Goal: Task Accomplishment & Management: Manage account settings

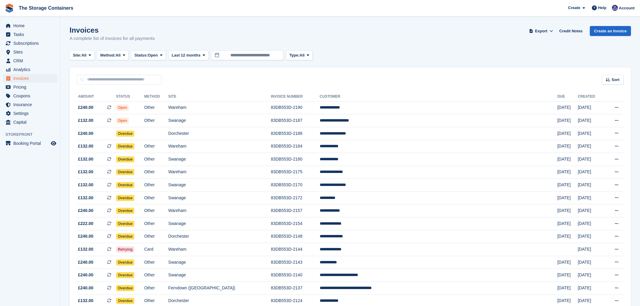
scroll to position [123, 0]
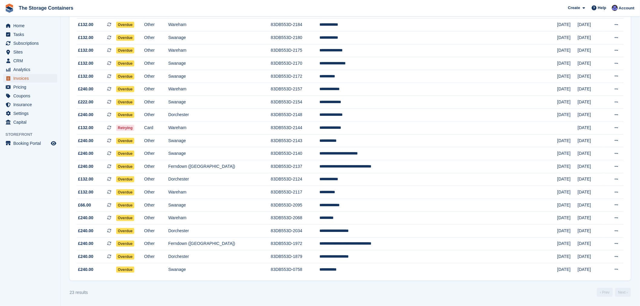
click at [28, 77] on span "Invoices" at bounding box center [31, 78] width 36 height 8
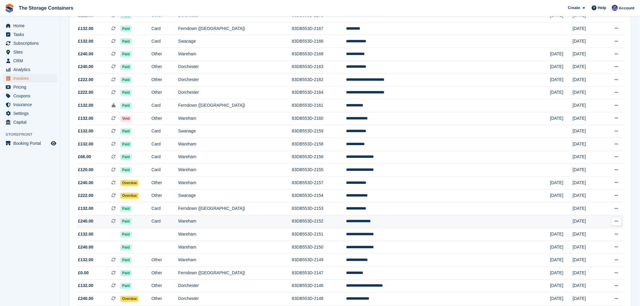
scroll to position [474, 0]
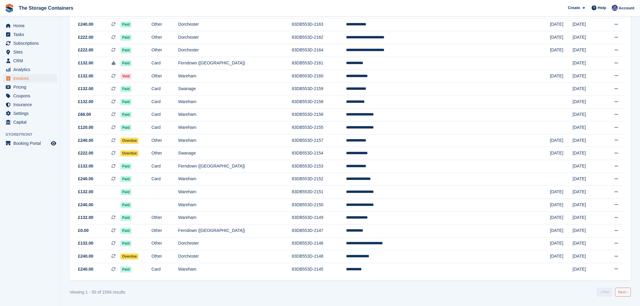
click at [624, 293] on link "Next ›" at bounding box center [623, 292] width 16 height 9
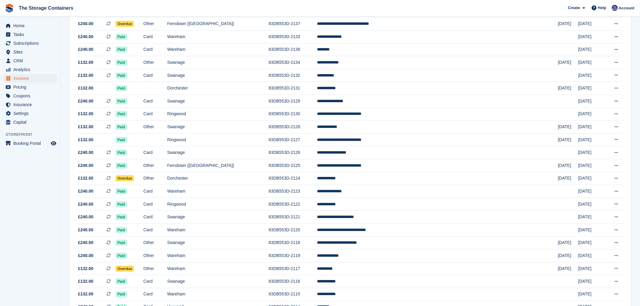
scroll to position [171, 0]
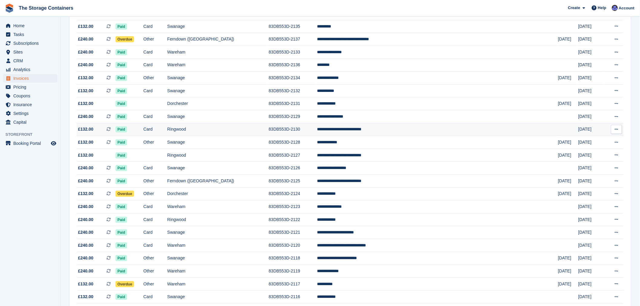
click at [269, 129] on td "Ringwood" at bounding box center [217, 129] width 101 height 13
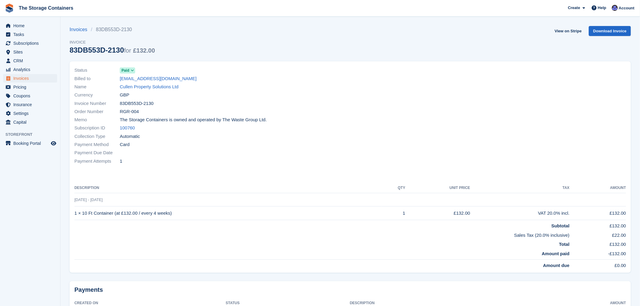
click at [325, 145] on div "Payment Method Card" at bounding box center [210, 145] width 272 height 8
click at [277, 48] on div "Invoices 83DB553D-2130 Invoice 83DB553D-2130 for £132.00 View on Stripe Downloa…" at bounding box center [350, 43] width 561 height 35
click at [225, 136] on div "Collection Type Automatic" at bounding box center [210, 136] width 272 height 8
click at [342, 146] on div "Payment Method Card" at bounding box center [210, 145] width 272 height 8
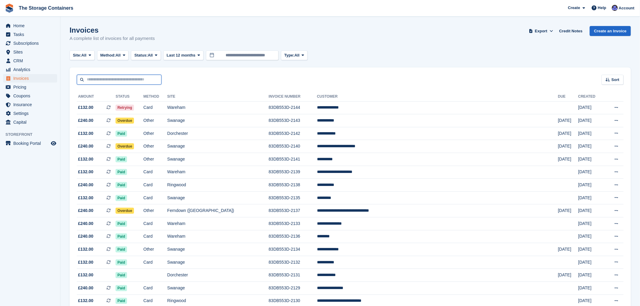
drag, startPoint x: 116, startPoint y: 80, endPoint x: 93, endPoint y: 87, distance: 24.8
click at [116, 80] on input "text" at bounding box center [119, 80] width 85 height 10
type input "******"
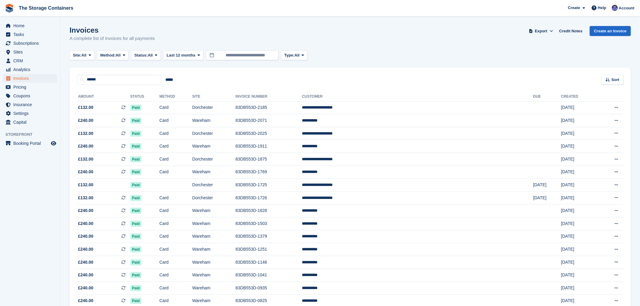
click at [332, 37] on div "Invoices A complete list of invoices for all payments Export Export Invoices Ex…" at bounding box center [350, 37] width 561 height 23
click at [26, 80] on span "Invoices" at bounding box center [31, 78] width 36 height 8
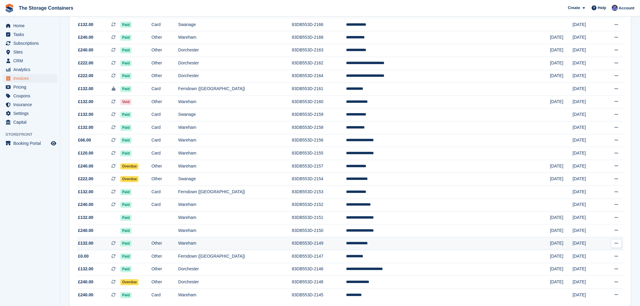
scroll to position [474, 0]
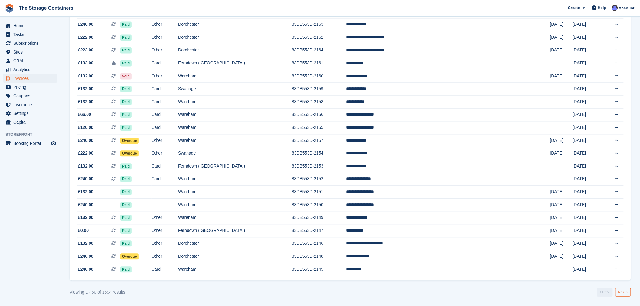
click at [621, 296] on link "Next ›" at bounding box center [623, 292] width 16 height 9
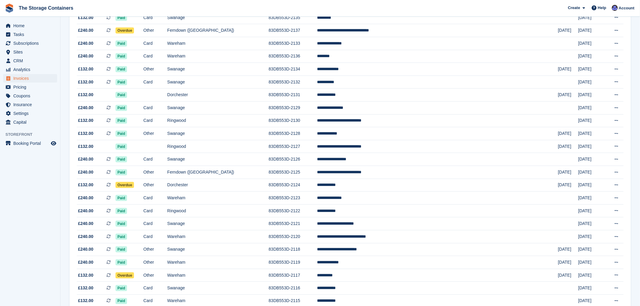
scroll to position [171, 0]
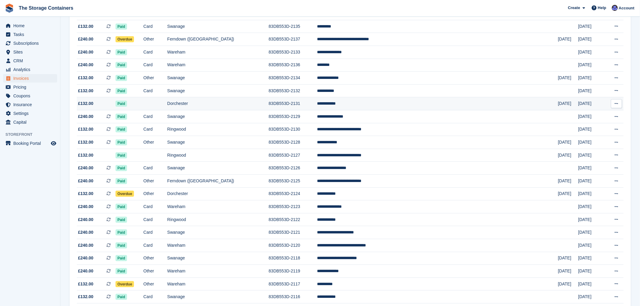
click at [253, 105] on td "Dorchester" at bounding box center [217, 103] width 101 height 13
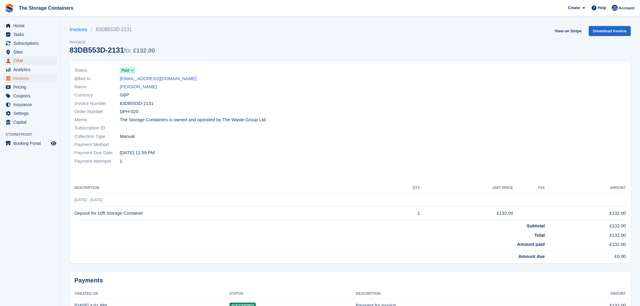
click at [24, 58] on span "CRM" at bounding box center [31, 61] width 36 height 8
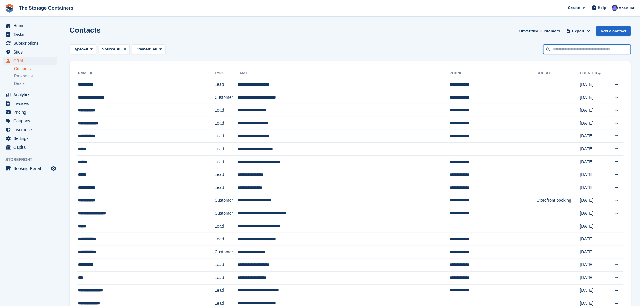
click at [578, 50] on input "text" at bounding box center [587, 49] width 88 height 10
type input "*****"
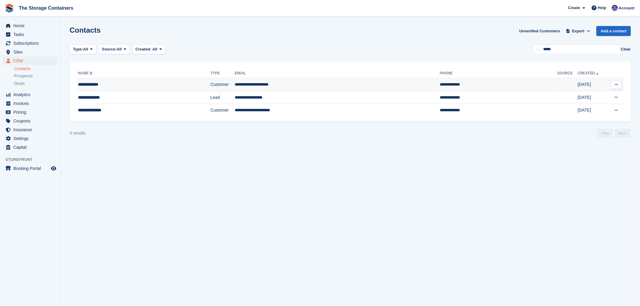
click at [122, 82] on div "**********" at bounding box center [128, 84] width 100 height 6
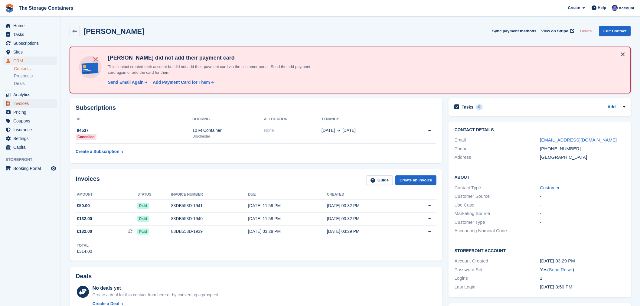
click at [26, 102] on span "Invoices" at bounding box center [31, 103] width 36 height 8
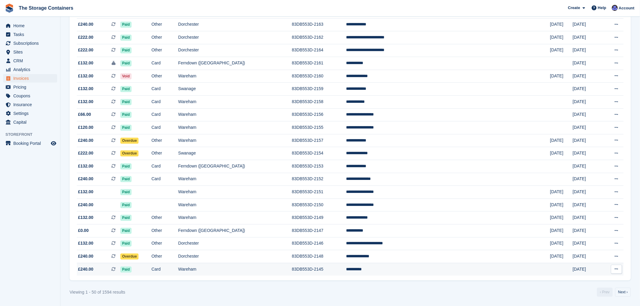
scroll to position [474, 0]
click at [625, 294] on link "Next ›" at bounding box center [623, 292] width 16 height 9
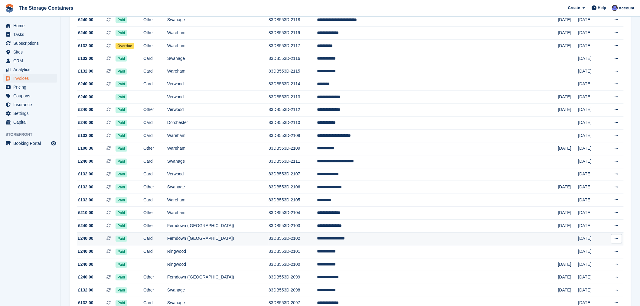
scroll to position [407, 0]
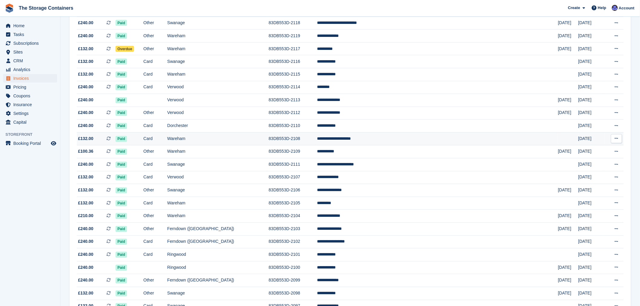
click at [422, 141] on td "**********" at bounding box center [437, 138] width 241 height 13
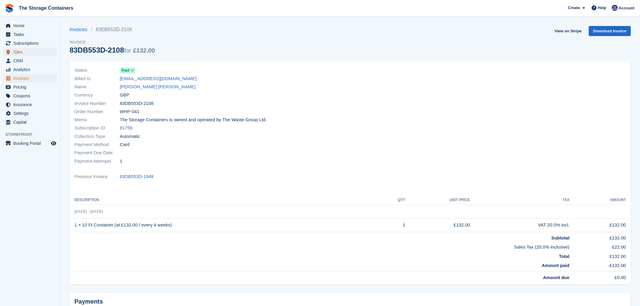
click at [29, 53] on span "Sites" at bounding box center [31, 52] width 36 height 8
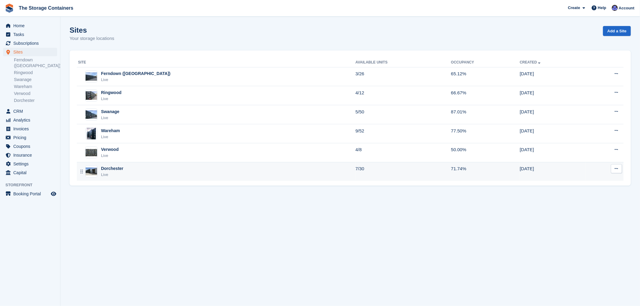
click at [137, 171] on div "Dorchester Live" at bounding box center [216, 171] width 277 height 12
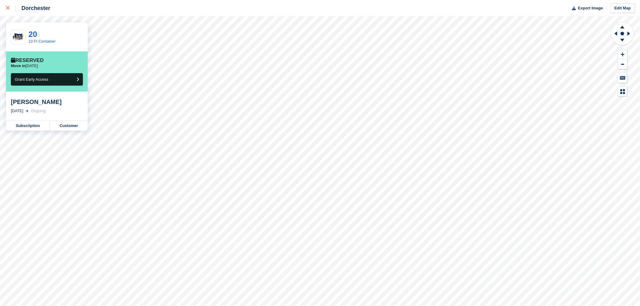
click at [7, 5] on div at bounding box center [11, 8] width 10 height 7
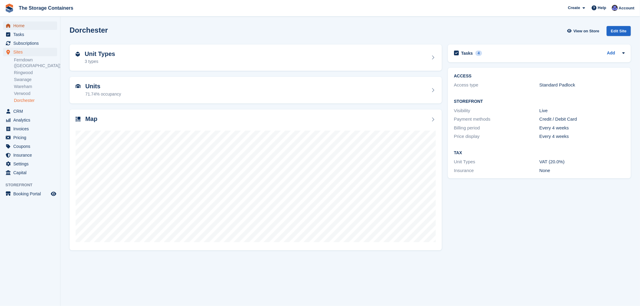
click at [23, 25] on span "Home" at bounding box center [31, 25] width 36 height 8
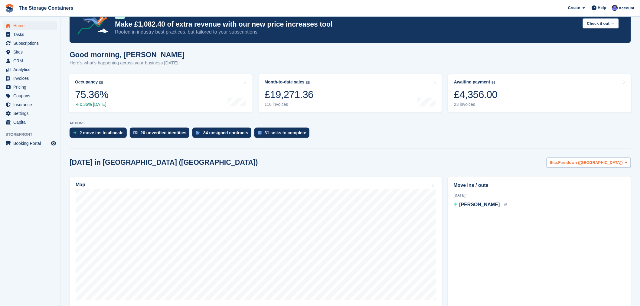
scroll to position [34, 0]
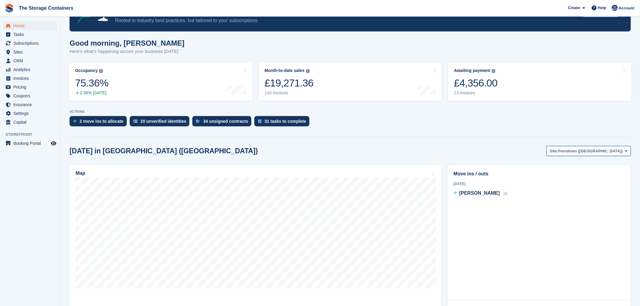
drag, startPoint x: 593, startPoint y: 148, endPoint x: 593, endPoint y: 155, distance: 6.4
click at [593, 148] on span "Ferndown ([GEOGRAPHIC_DATA])" at bounding box center [590, 151] width 64 height 6
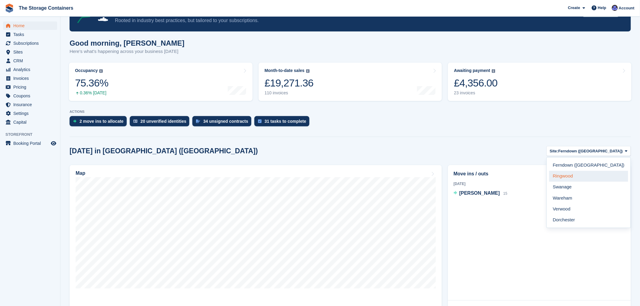
click at [591, 178] on link "Ringwood" at bounding box center [588, 176] width 79 height 11
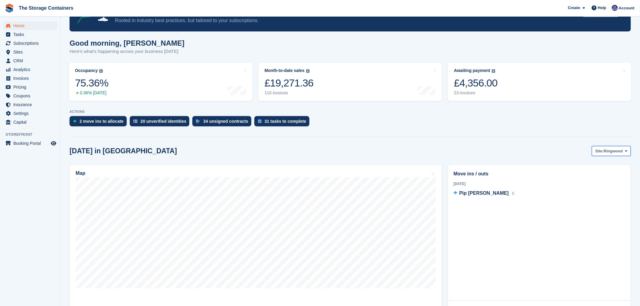
click at [617, 152] on span "Ringwood" at bounding box center [613, 151] width 19 height 6
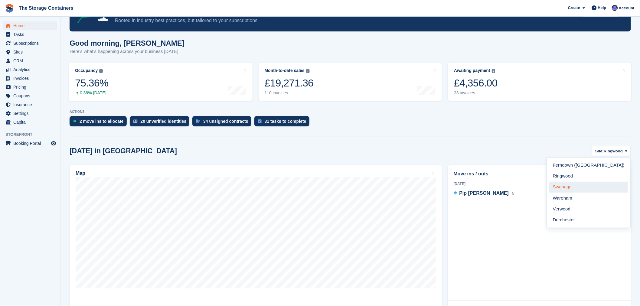
click at [609, 184] on link "Swanage" at bounding box center [588, 187] width 79 height 11
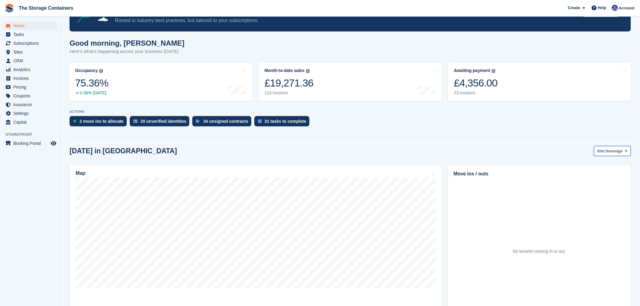
click at [605, 152] on span "Site:" at bounding box center [601, 151] width 8 height 6
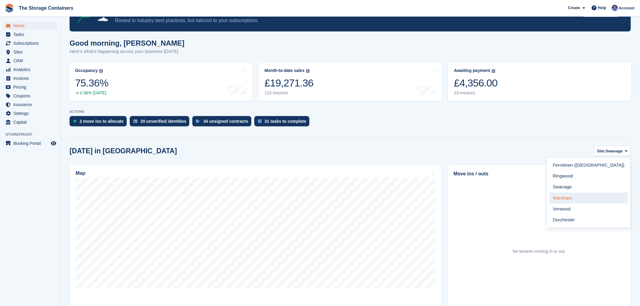
click at [593, 196] on link "Wareham" at bounding box center [588, 198] width 79 height 11
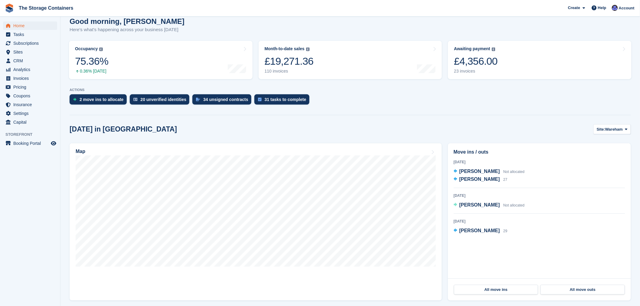
scroll to position [67, 0]
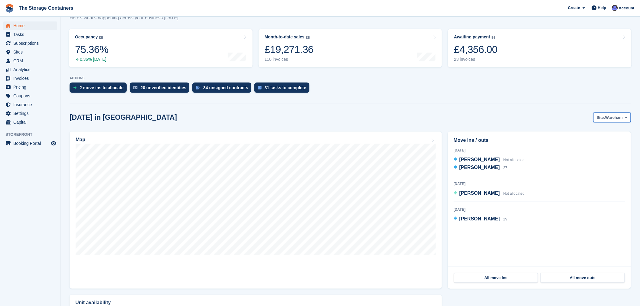
click at [608, 115] on span "Wareham" at bounding box center [614, 118] width 18 height 6
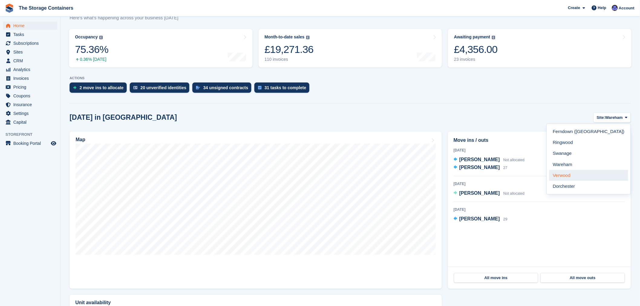
click at [596, 173] on link "Verwood" at bounding box center [588, 175] width 79 height 11
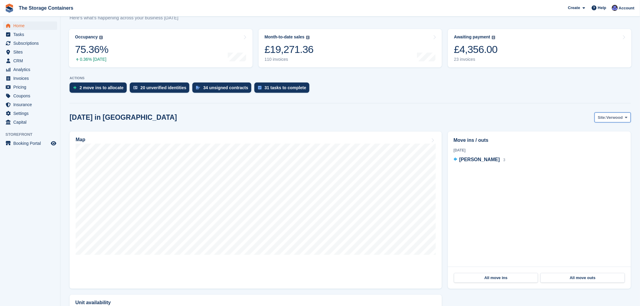
click at [608, 119] on span "Verwood" at bounding box center [614, 118] width 16 height 6
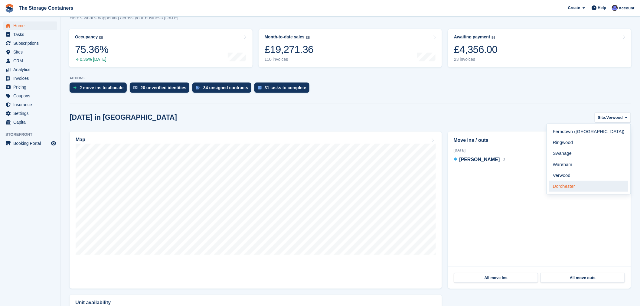
click at [594, 187] on link "Dorchester" at bounding box center [588, 186] width 79 height 11
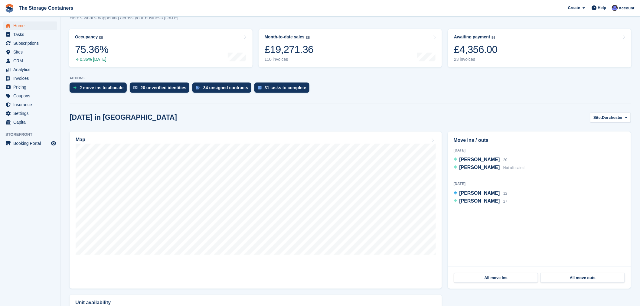
click at [493, 120] on div "Today in Dorchester Site: Dorchester Ferndown (Longham) Ringwood Swanage Wareha…" at bounding box center [350, 117] width 561 height 10
click at [484, 168] on span "[PERSON_NAME]" at bounding box center [479, 167] width 41 height 5
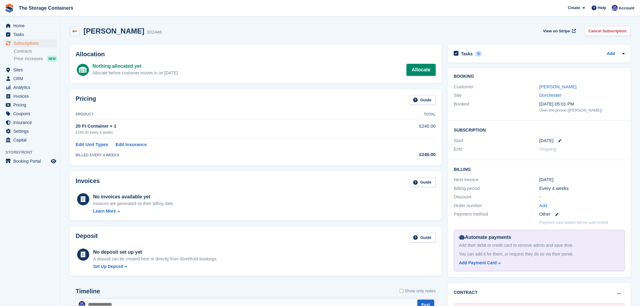
click at [75, 32] on icon at bounding box center [75, 31] width 5 height 5
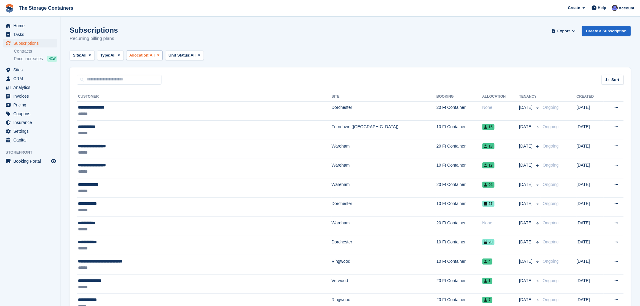
drag, startPoint x: 191, startPoint y: 37, endPoint x: 163, endPoint y: 57, distance: 34.4
click at [191, 37] on div "Subscriptions Recurring billing plans Export Export Subscriptions Export a CSV …" at bounding box center [350, 37] width 561 height 23
click at [23, 72] on span "Sites" at bounding box center [31, 70] width 36 height 8
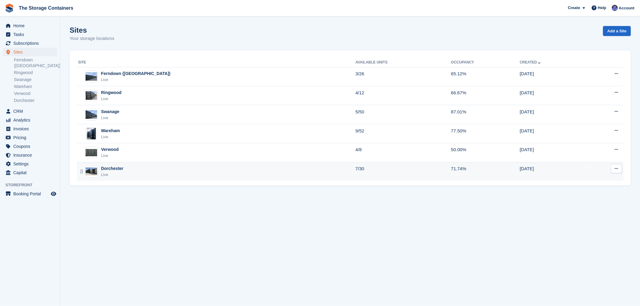
click at [226, 167] on div "Dorchester Live" at bounding box center [216, 171] width 277 height 12
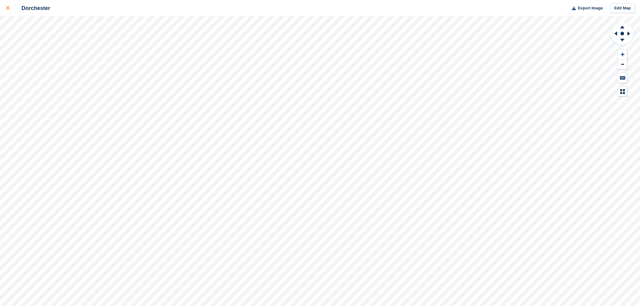
click at [8, 8] on icon at bounding box center [8, 8] width 4 height 4
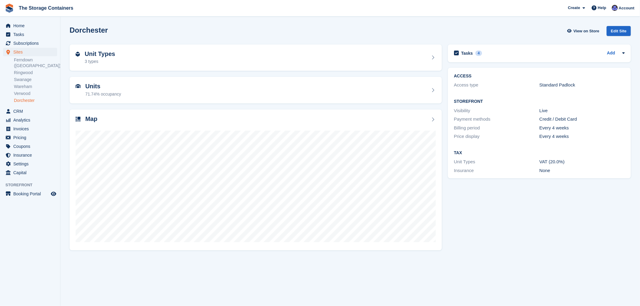
click at [544, 215] on div "Tasks 4 Add Has Christopher paid his outstanding balance? - unlock container? 2…" at bounding box center [539, 146] width 189 height 211
click at [23, 125] on span "Invoices" at bounding box center [31, 129] width 36 height 8
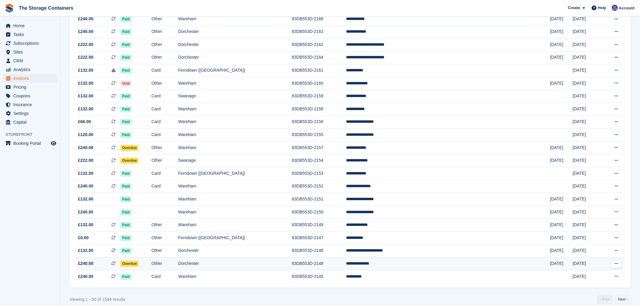
scroll to position [474, 0]
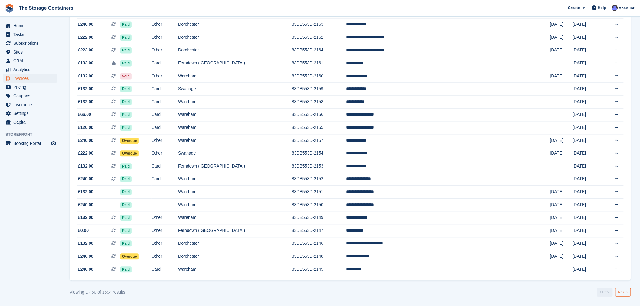
click at [623, 294] on link "Next ›" at bounding box center [623, 292] width 16 height 9
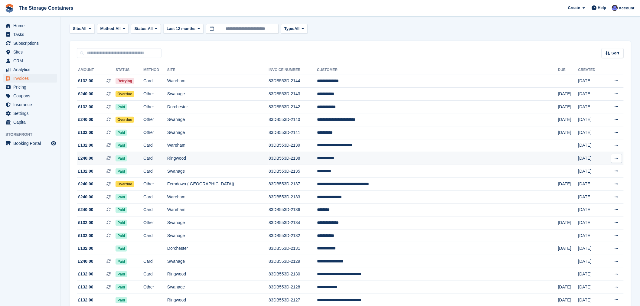
scroll to position [37, 0]
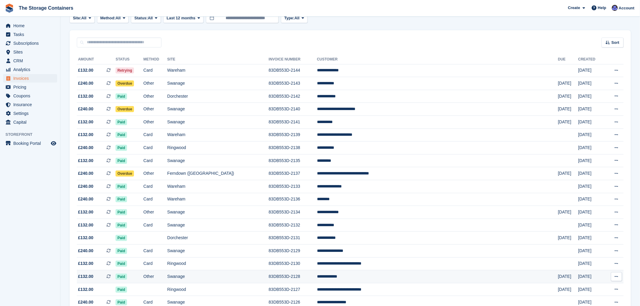
click at [257, 276] on td "Swanage" at bounding box center [217, 276] width 101 height 13
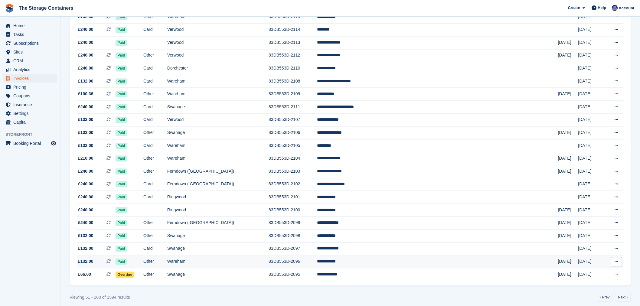
scroll to position [474, 0]
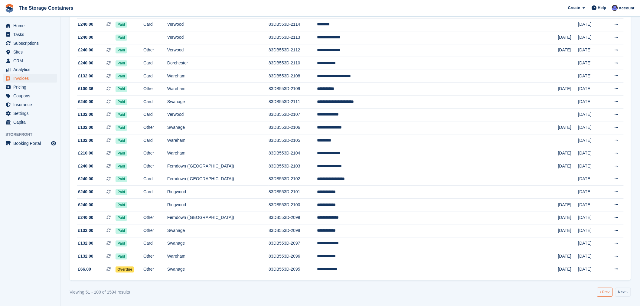
click at [611, 289] on link "‹ Prev" at bounding box center [605, 292] width 16 height 9
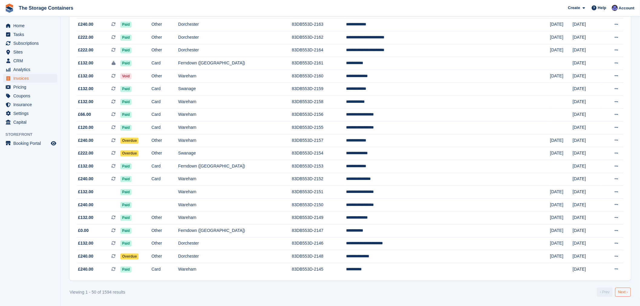
click at [621, 294] on link "Next ›" at bounding box center [623, 292] width 16 height 9
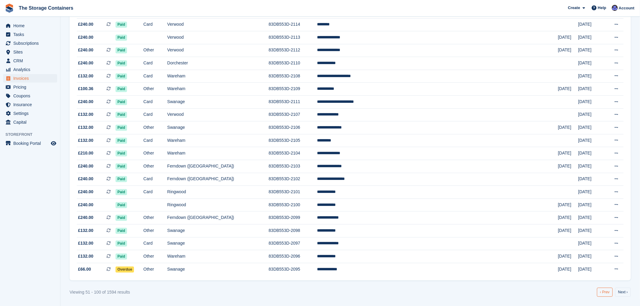
scroll to position [474, 0]
click at [601, 293] on link "‹ Prev" at bounding box center [605, 292] width 16 height 9
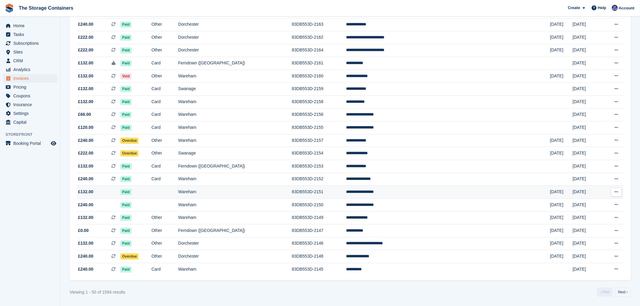
click at [268, 192] on td "Wareham" at bounding box center [235, 192] width 114 height 13
click at [269, 205] on td "Wareham" at bounding box center [235, 205] width 114 height 13
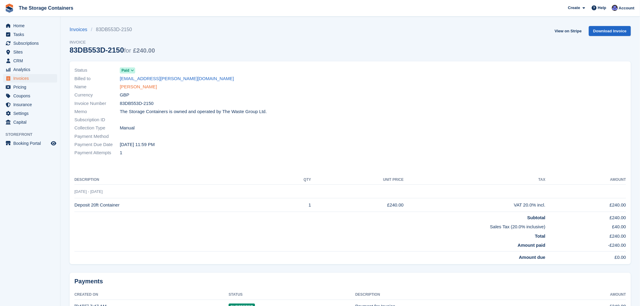
click at [141, 85] on link "[PERSON_NAME]" at bounding box center [138, 86] width 37 height 7
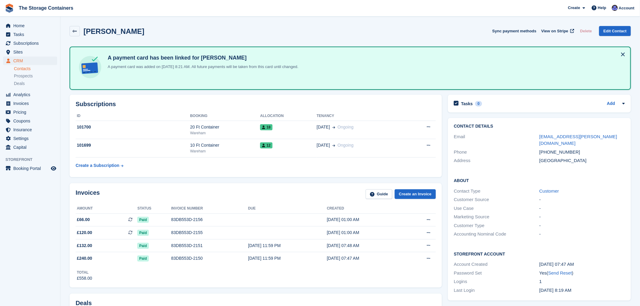
click at [26, 70] on link "Contacts" at bounding box center [35, 69] width 43 height 6
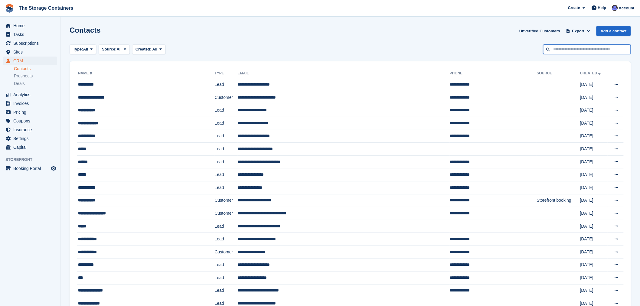
click at [594, 52] on input "text" at bounding box center [587, 49] width 88 height 10
type input "******"
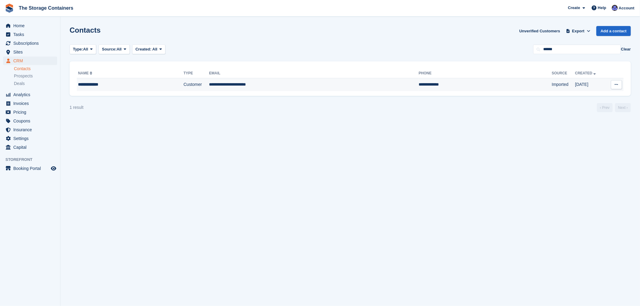
click at [271, 82] on td "**********" at bounding box center [314, 84] width 210 height 13
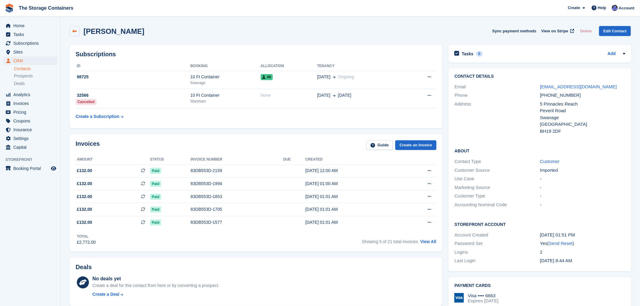
click at [70, 29] on link at bounding box center [75, 31] width 10 height 10
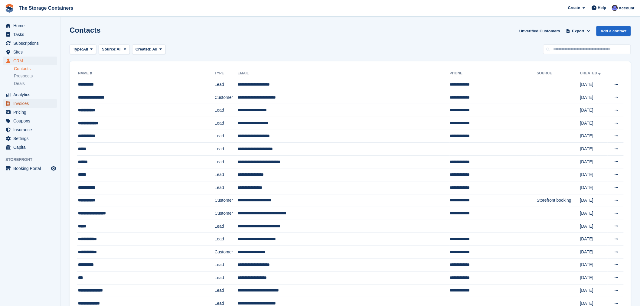
click at [24, 103] on span "Invoices" at bounding box center [31, 103] width 36 height 8
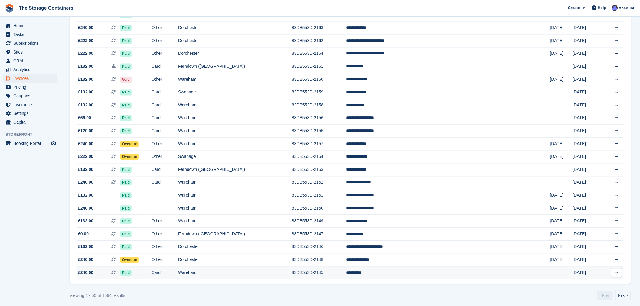
scroll to position [474, 0]
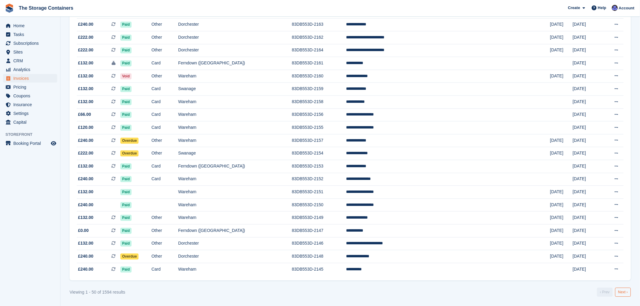
click at [621, 290] on link "Next ›" at bounding box center [623, 292] width 16 height 9
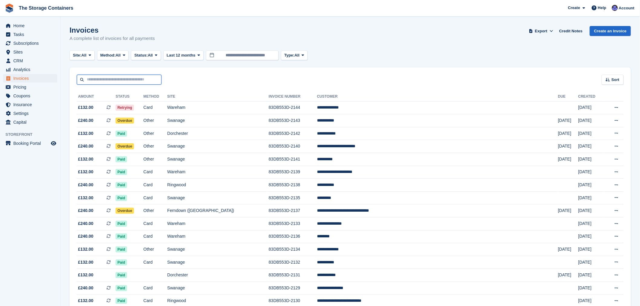
click at [104, 83] on input "text" at bounding box center [119, 80] width 85 height 10
type input "***"
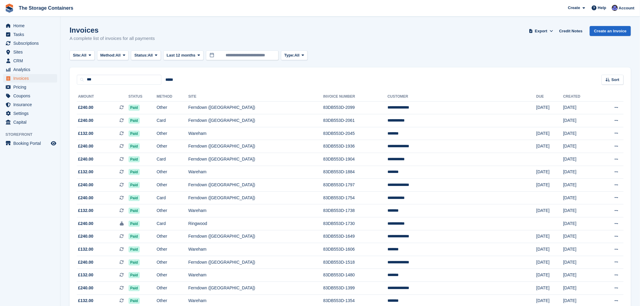
click at [63, 80] on section "Invoices A complete list of invoices for all payments Export Export Invoices Ex…" at bounding box center [349, 233] width 579 height 466
click at [170, 79] on input "*****" at bounding box center [168, 80] width 15 height 10
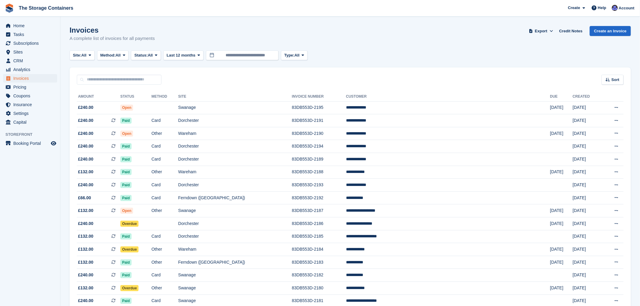
click at [192, 31] on div "Invoices A complete list of invoices for all payments Export Export Invoices Ex…" at bounding box center [350, 37] width 561 height 23
click at [372, 46] on div "Invoices A complete list of invoices for all payments Export Export Invoices Ex…" at bounding box center [350, 37] width 561 height 23
click at [35, 237] on aside "Home Tasks Subscriptions Subscriptions Subscriptions Contracts Price increases …" at bounding box center [30, 155] width 60 height 276
click at [376, 45] on div "Invoices A complete list of invoices for all payments Export Export Invoices Ex…" at bounding box center [350, 37] width 561 height 23
click at [334, 40] on div "Invoices A complete list of invoices for all payments Export Export Invoices Ex…" at bounding box center [350, 37] width 561 height 23
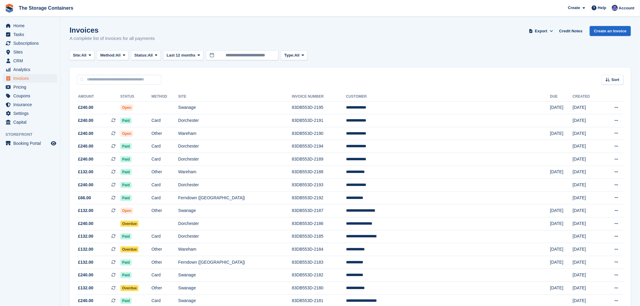
click at [449, 45] on div "Invoices A complete list of invoices for all payments Export Export Invoices Ex…" at bounding box center [350, 37] width 561 height 23
click at [415, 39] on div "Invoices A complete list of invoices for all payments Export Export Invoices Ex…" at bounding box center [350, 37] width 561 height 23
